Goal: Obtain resource: Download file/media

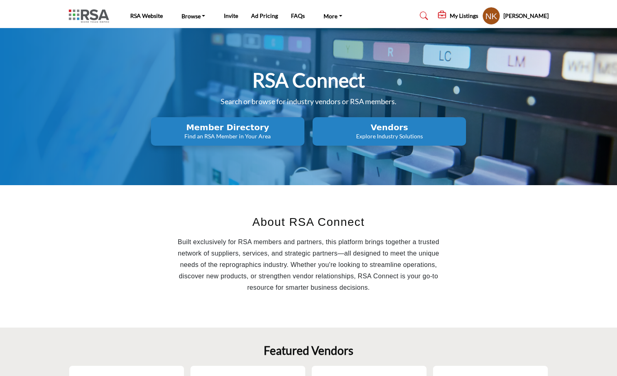
click at [386, 129] on h2 "Vendors" at bounding box center [389, 128] width 149 height 10
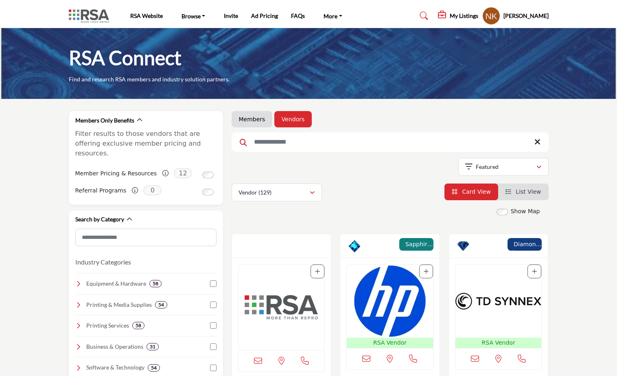
click at [313, 145] on input "Search Keyword" at bounding box center [390, 142] width 317 height 20
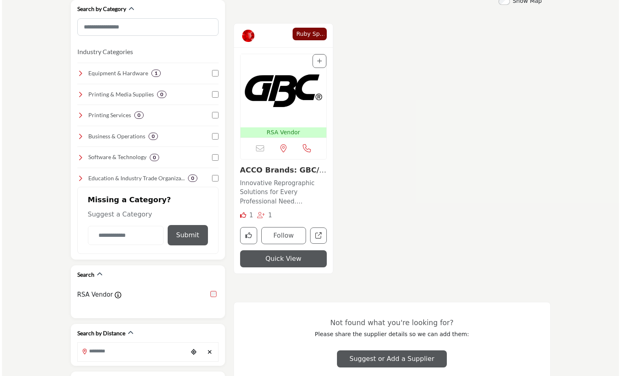
scroll to position [244, 0]
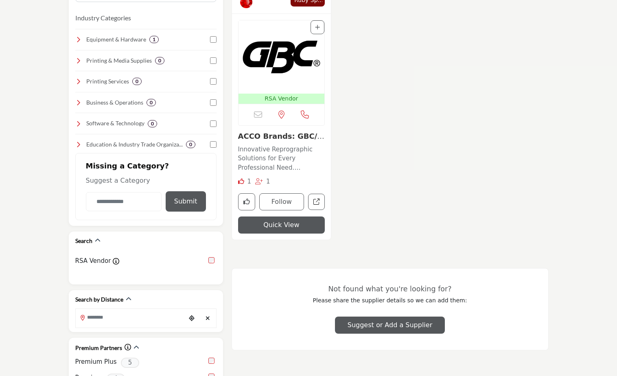
type input "***"
click at [278, 225] on button "Quick View" at bounding box center [281, 225] width 87 height 17
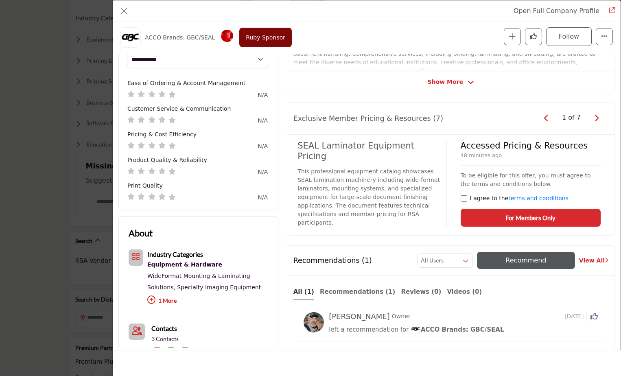
scroll to position [277, 0]
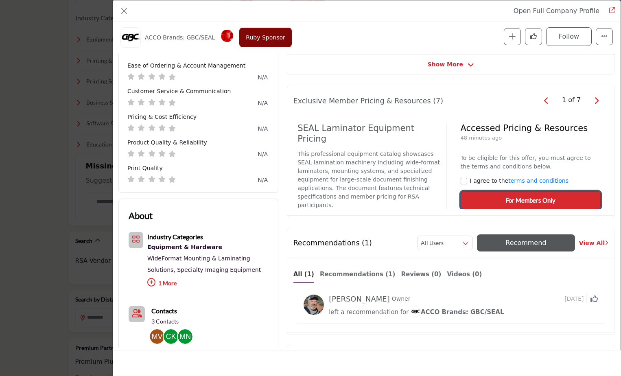
click at [526, 199] on span "For Members Only" at bounding box center [531, 200] width 50 height 9
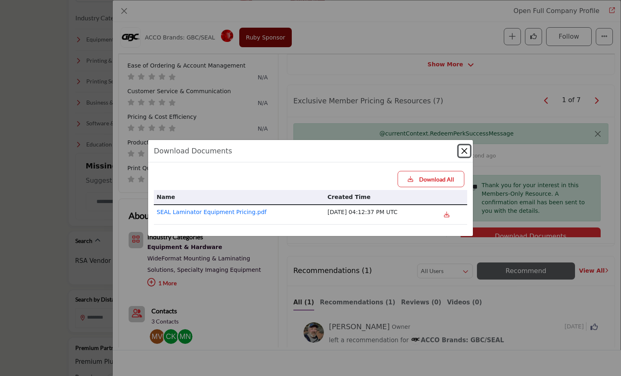
click at [466, 150] on button "Close" at bounding box center [464, 150] width 11 height 11
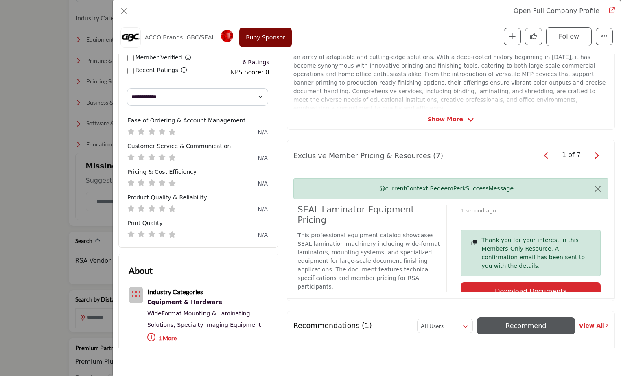
scroll to position [263, 0]
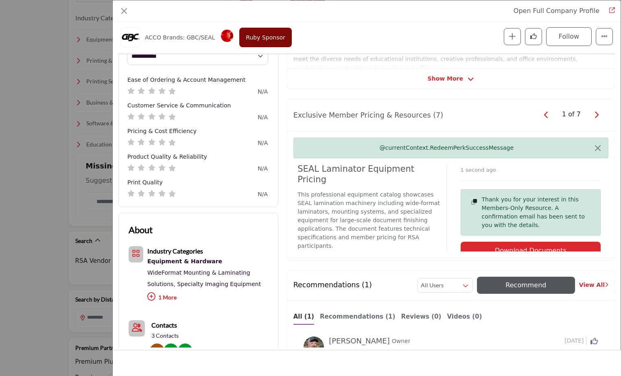
click at [594, 114] on icon "Company Data Modal" at bounding box center [596, 114] width 4 height 7
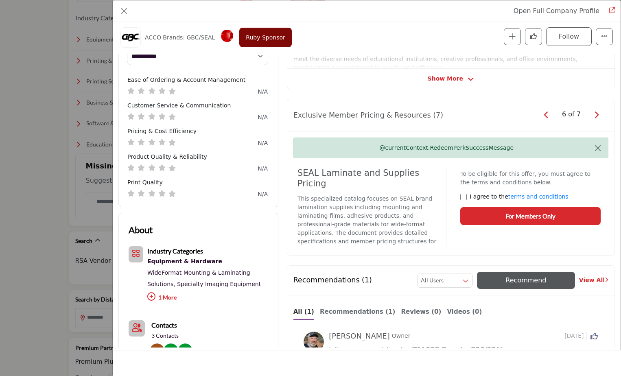
click at [594, 114] on icon "Company Data Modal" at bounding box center [596, 114] width 4 height 7
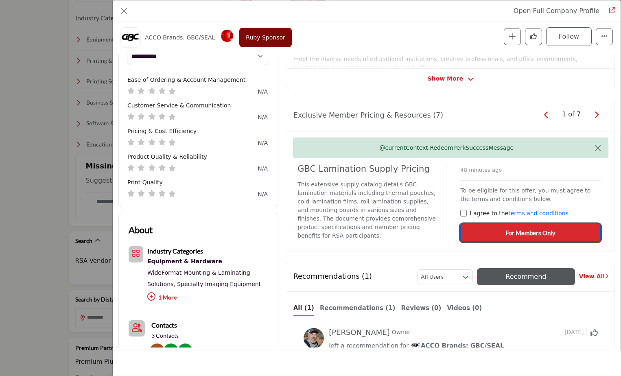
click at [528, 233] on span "For Members Only" at bounding box center [531, 232] width 50 height 9
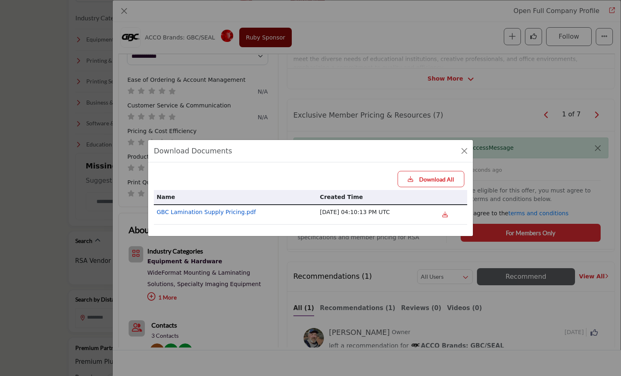
click at [234, 213] on link "GBC Lamination Supply Pricing.pdf" at bounding box center [206, 212] width 99 height 7
